Goal: Task Accomplishment & Management: Use online tool/utility

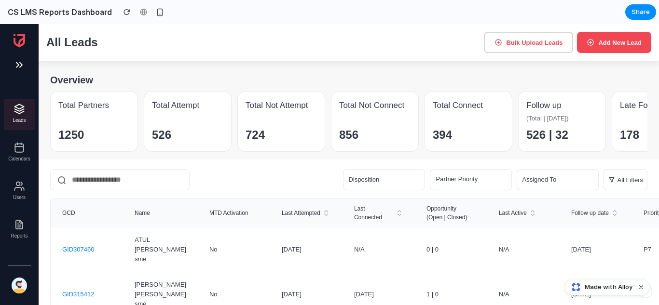
click at [20, 227] on img at bounding box center [19, 225] width 12 height 12
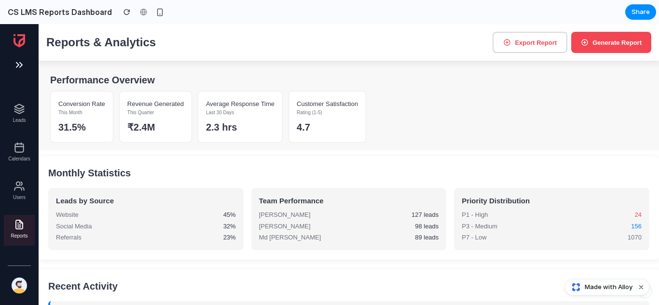
scroll to position [0, 0]
click at [585, 288] on span "Made with Alloy" at bounding box center [608, 288] width 48 height 10
click at [598, 41] on button "Generate Report" at bounding box center [611, 42] width 80 height 21
click at [513, 47] on button "Export Report" at bounding box center [529, 42] width 75 height 21
click at [15, 65] on img at bounding box center [19, 65] width 12 height 12
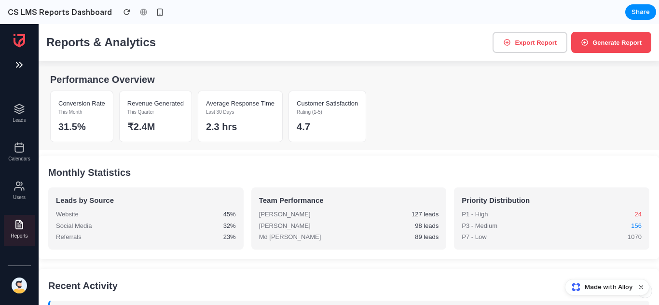
click at [15, 65] on img at bounding box center [19, 65] width 12 height 12
click at [19, 65] on img at bounding box center [19, 65] width 12 height 12
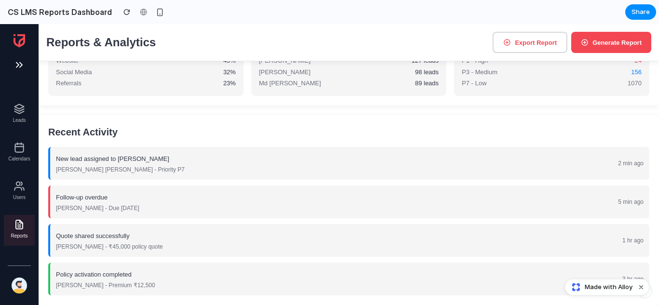
click at [102, 279] on div "Policy activation completed [PERSON_NAME] - Premium ₹12,500" at bounding box center [105, 279] width 99 height 21
